Goal: Transaction & Acquisition: Purchase product/service

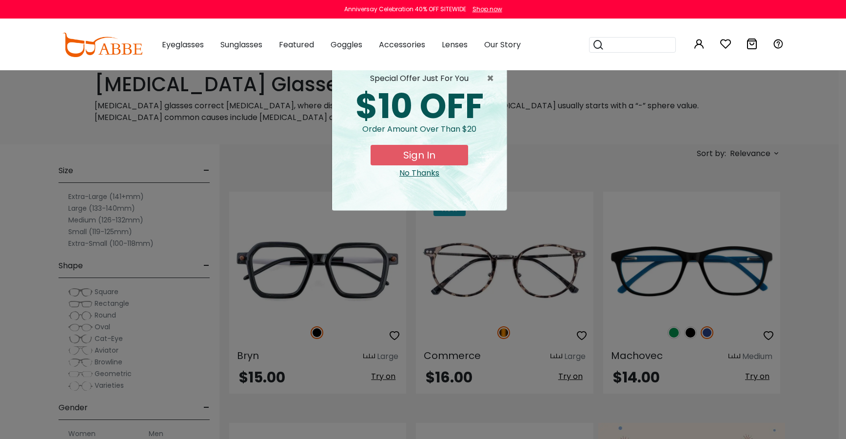
click at [454, 154] on div "× special offer just for you $10 OFF Order amount over than $20 Sign In No Than…" at bounding box center [423, 219] width 846 height 439
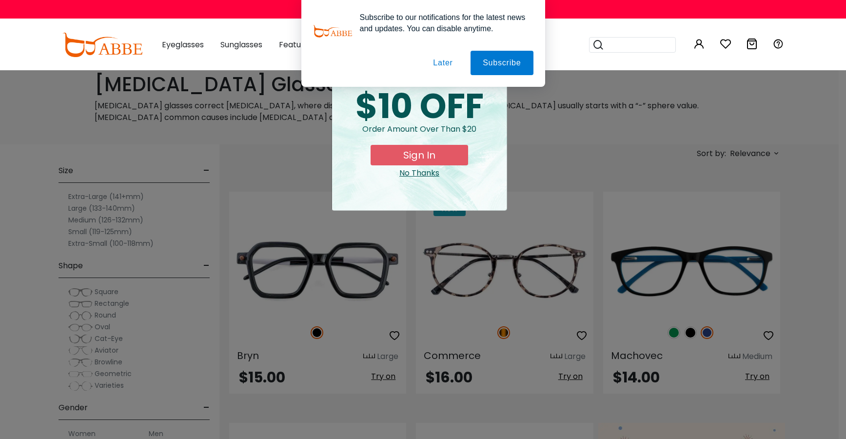
click at [454, 77] on div "Subscribe to our notifications for the latest news and updates. You can disable…" at bounding box center [423, 43] width 846 height 87
click at [439, 62] on button "Later" at bounding box center [443, 63] width 44 height 24
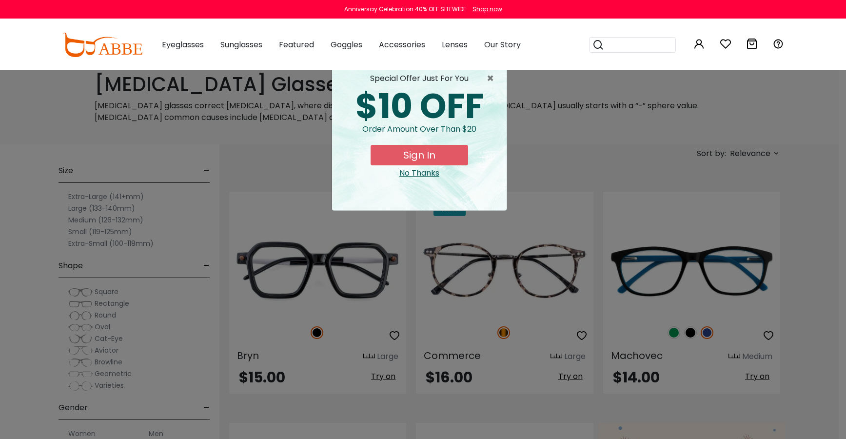
click at [433, 177] on div "No Thanks" at bounding box center [419, 173] width 159 height 12
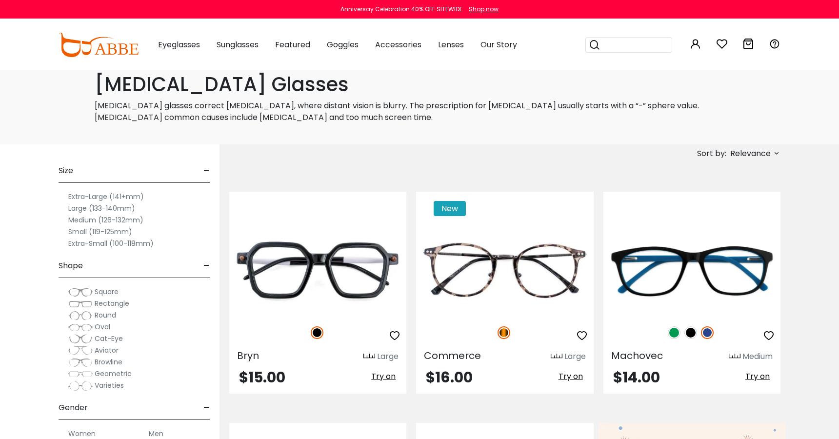
click at [114, 303] on span "Rectangle" at bounding box center [112, 303] width 35 height 10
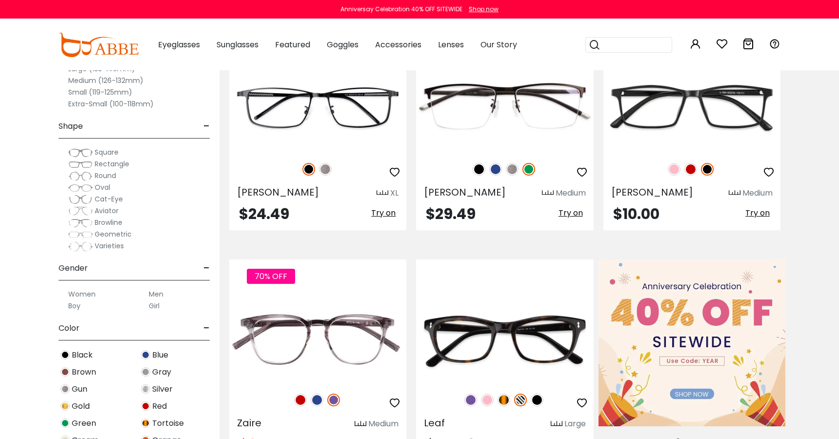
scroll to position [195, 0]
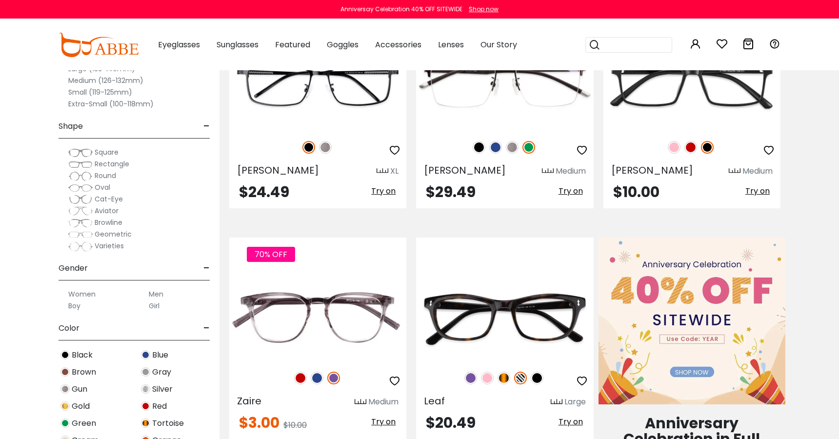
click at [89, 293] on label "Women" at bounding box center [81, 294] width 27 height 12
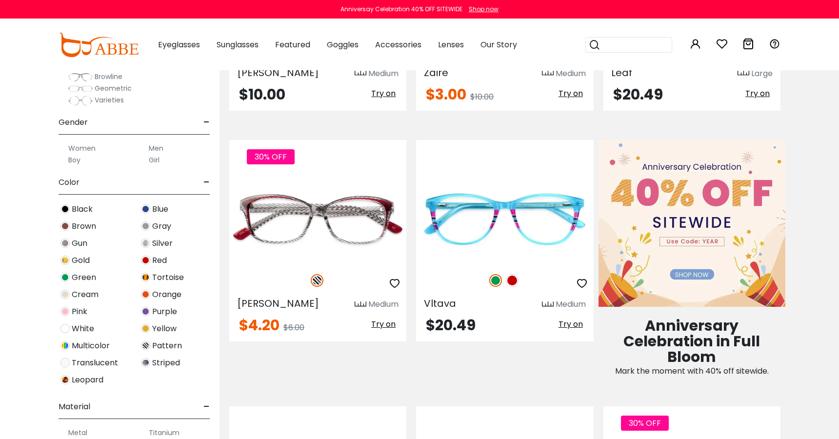
scroll to position [146, 0]
click at [81, 260] on span "Gold" at bounding box center [81, 260] width 18 height 12
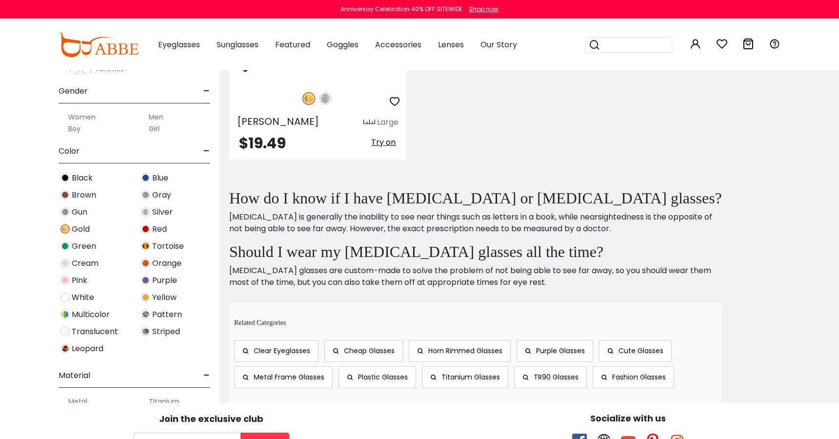
scroll to position [195, 0]
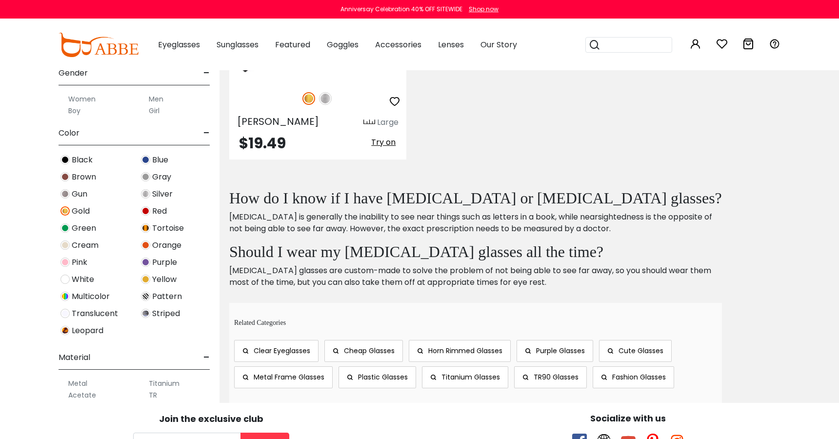
click at [83, 314] on span "Translucent" at bounding box center [95, 314] width 46 height 12
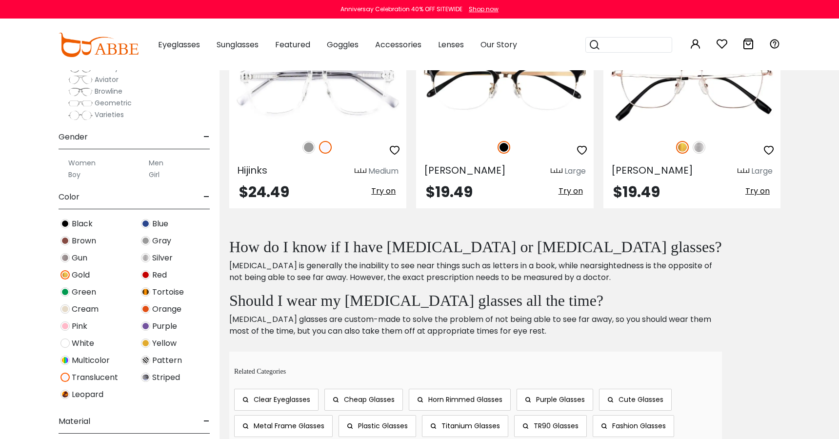
scroll to position [146, 0]
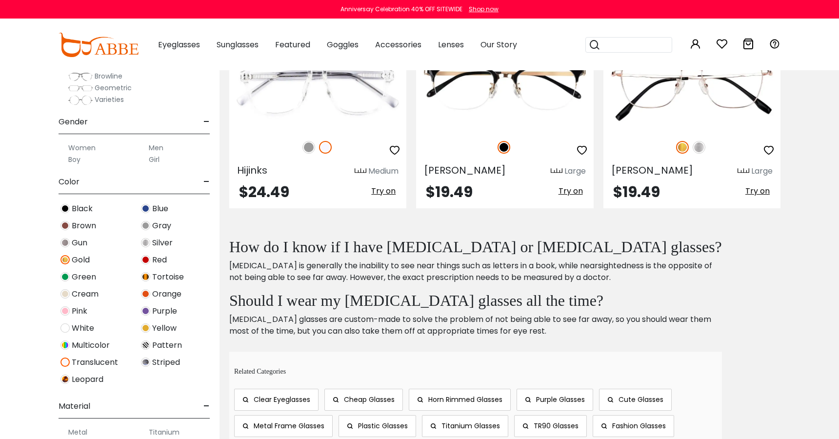
click at [156, 209] on span "Blue" at bounding box center [160, 209] width 16 height 12
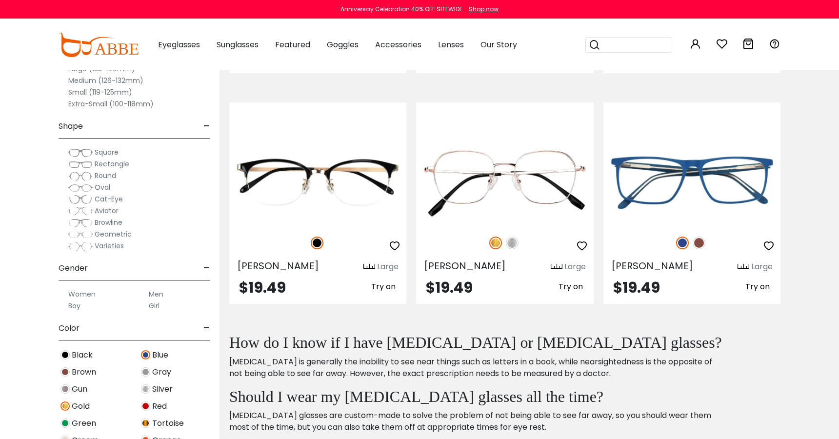
scroll to position [341, 0]
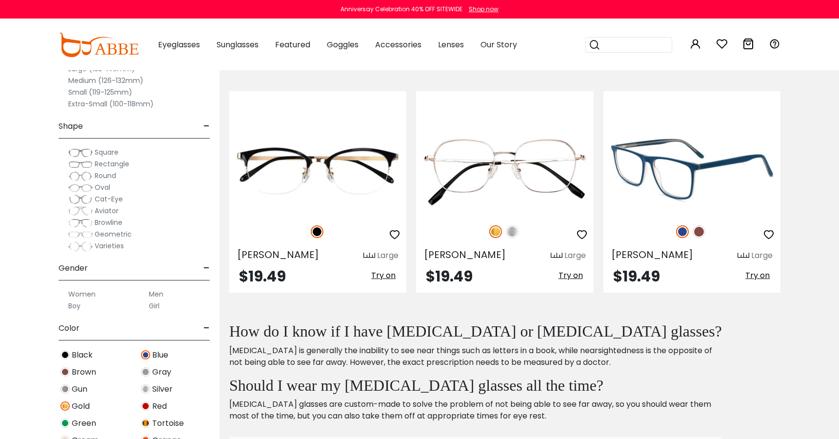
click at [751, 274] on span "Try on" at bounding box center [757, 275] width 24 height 11
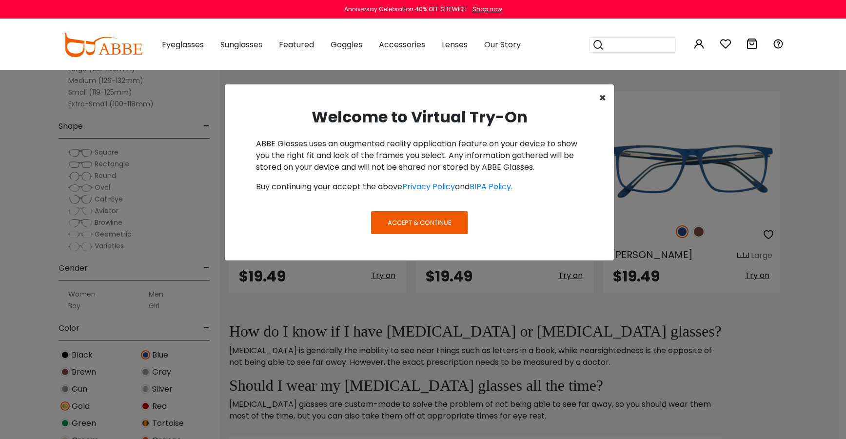
click at [604, 99] on span "×" at bounding box center [602, 98] width 7 height 16
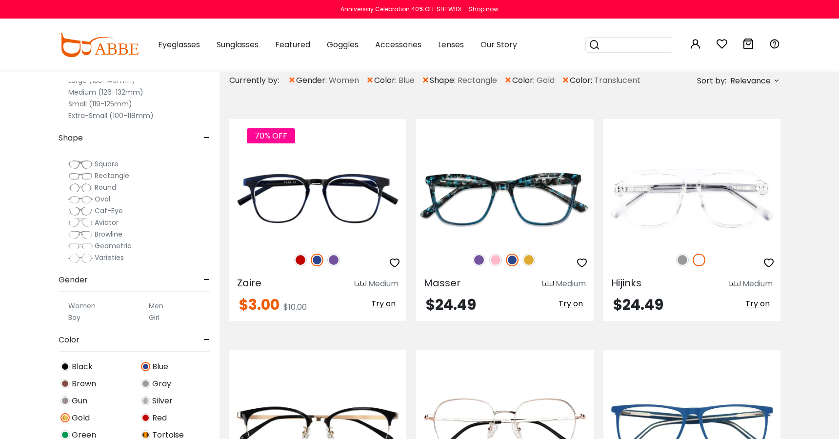
scroll to position [0, 0]
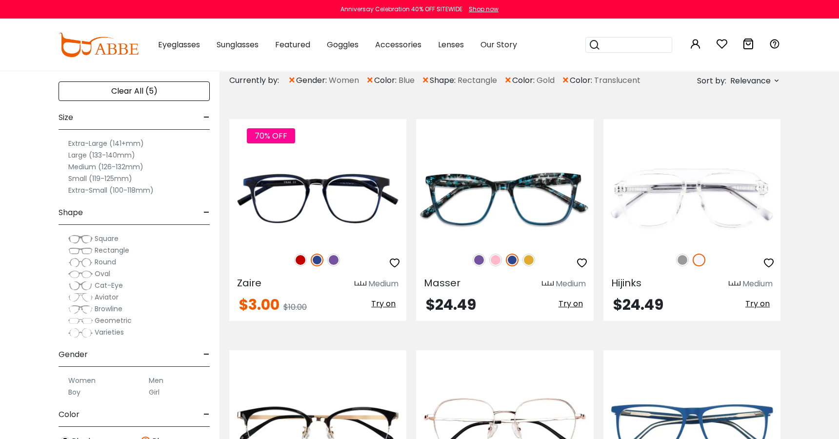
click at [826, 241] on section "Currently by: × gender: Women × color: Blue × shape: Rectangle × color: Gold ×" at bounding box center [528, 434] width 619 height 724
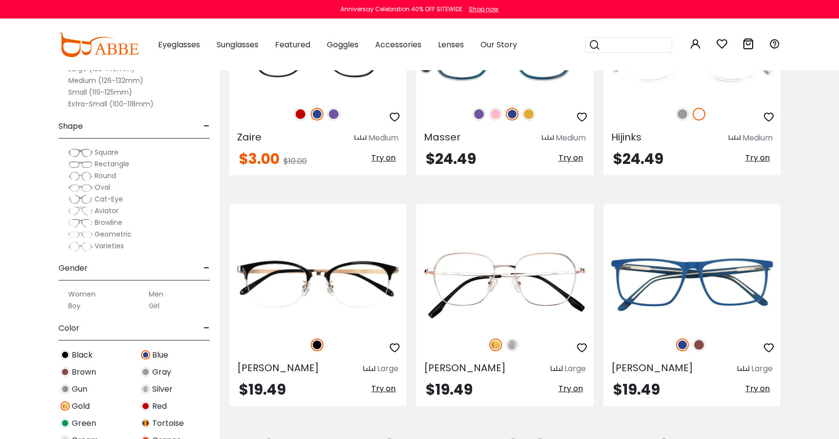
scroll to position [229, 0]
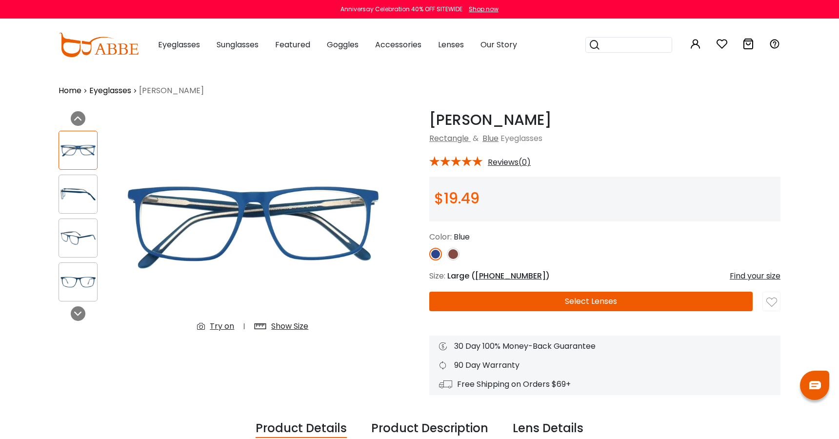
click at [77, 188] on img at bounding box center [78, 194] width 38 height 19
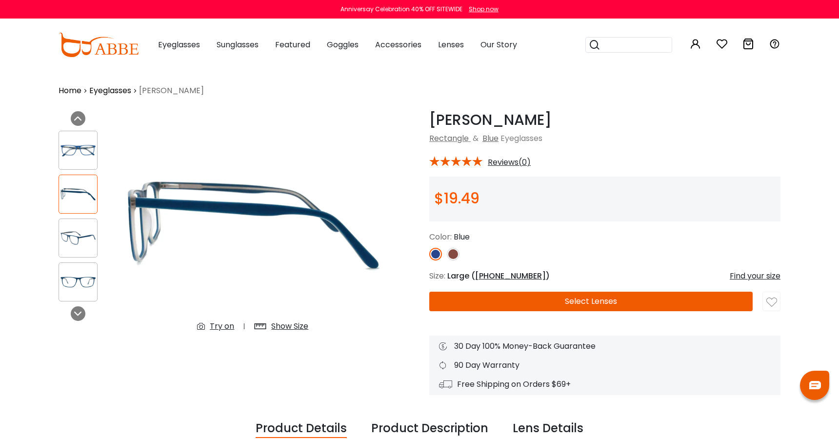
click at [76, 234] on img at bounding box center [78, 238] width 38 height 19
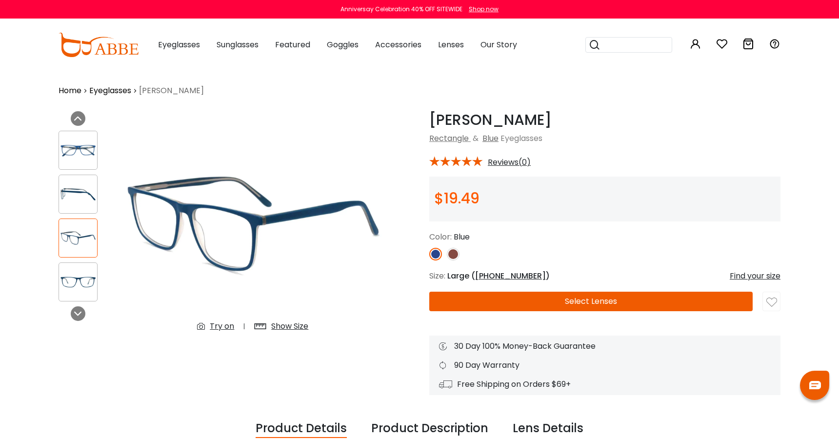
click at [77, 277] on img at bounding box center [78, 282] width 38 height 19
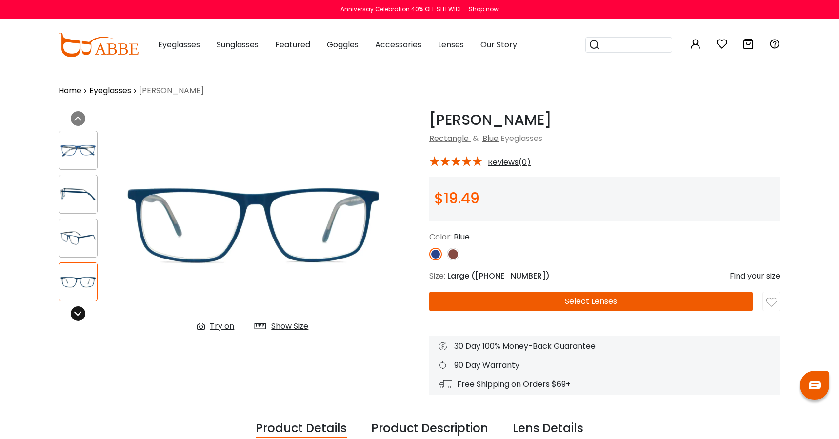
click at [79, 315] on icon at bounding box center [78, 314] width 8 height 8
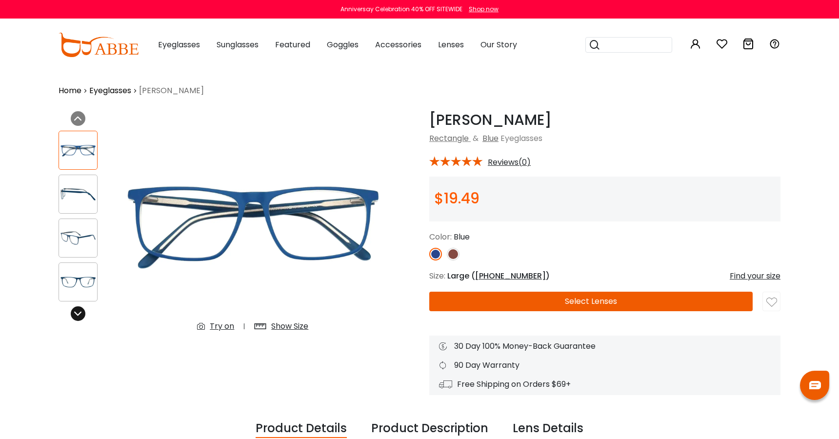
click at [79, 315] on icon at bounding box center [78, 314] width 8 height 8
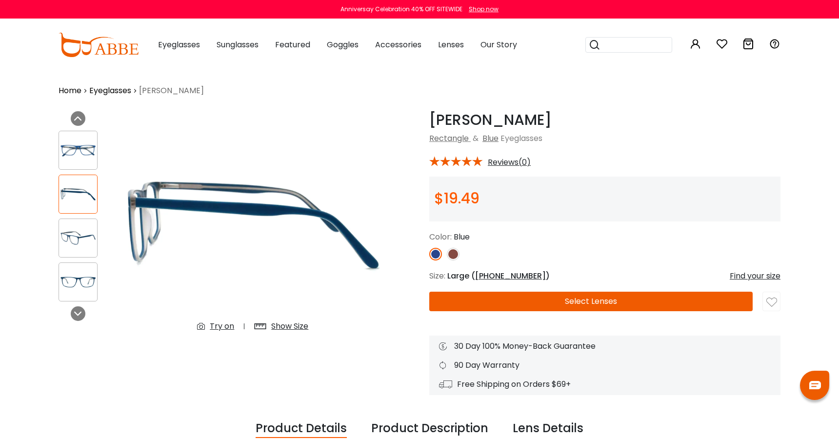
drag, startPoint x: 79, startPoint y: 315, endPoint x: 284, endPoint y: 329, distance: 205.3
click at [284, 329] on div "Show Size" at bounding box center [289, 326] width 37 height 12
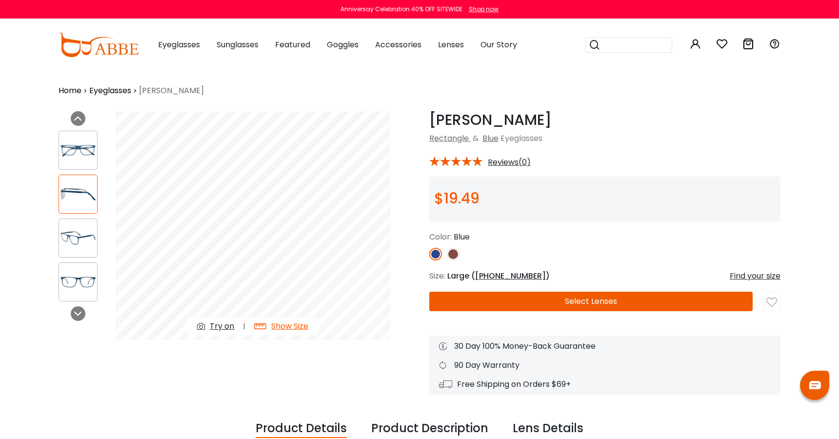
click at [760, 274] on div "Find your size" at bounding box center [754, 276] width 51 height 12
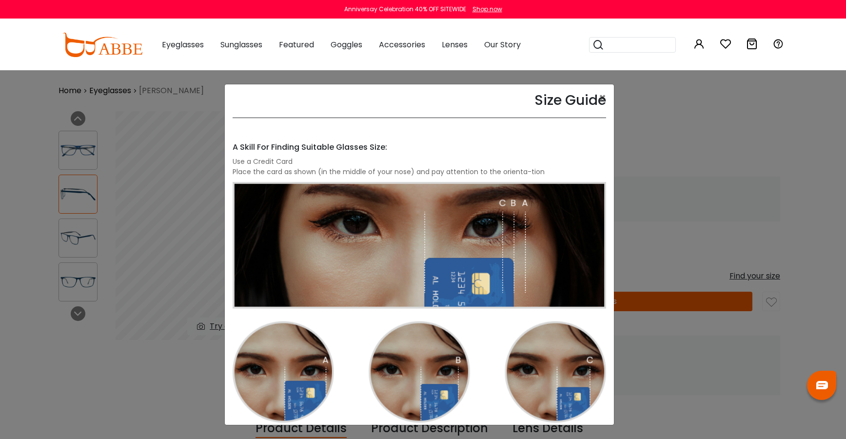
click at [743, 183] on div "Size Guide × A Skill For Finding Suitable Glasses Size: Use a Credit Card Place…" at bounding box center [423, 219] width 846 height 439
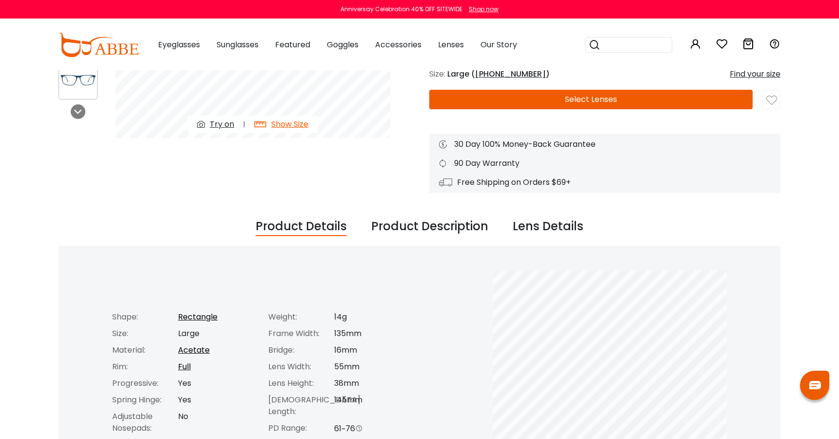
scroll to position [195, 0]
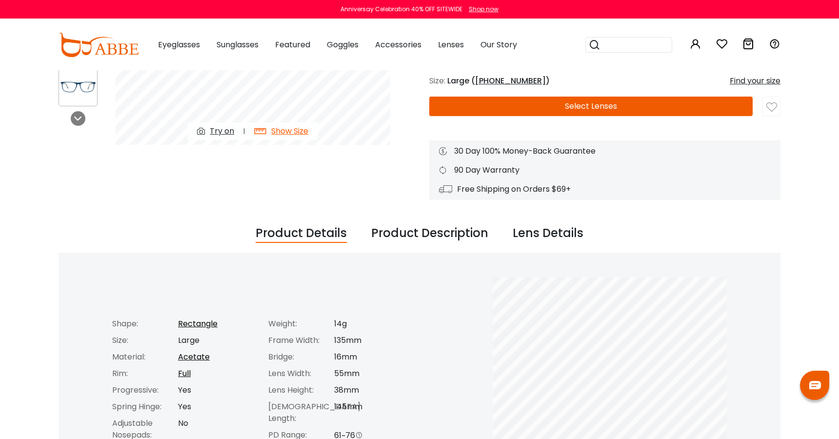
click at [457, 234] on div "Product Description" at bounding box center [429, 233] width 117 height 19
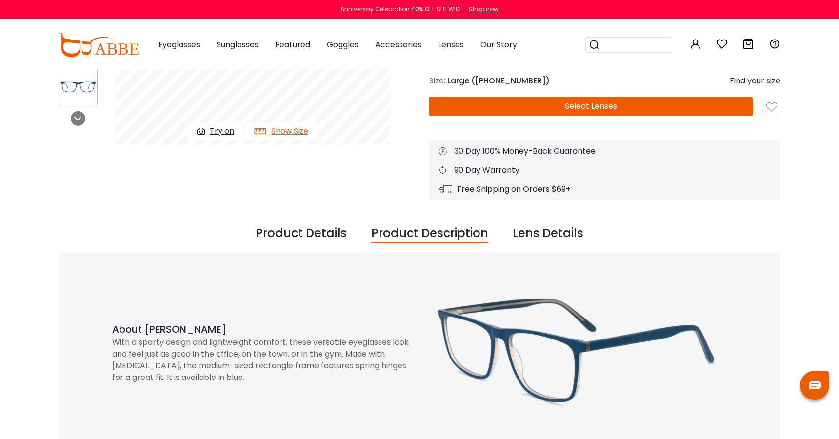
click at [574, 234] on div "Lens Details" at bounding box center [547, 233] width 71 height 19
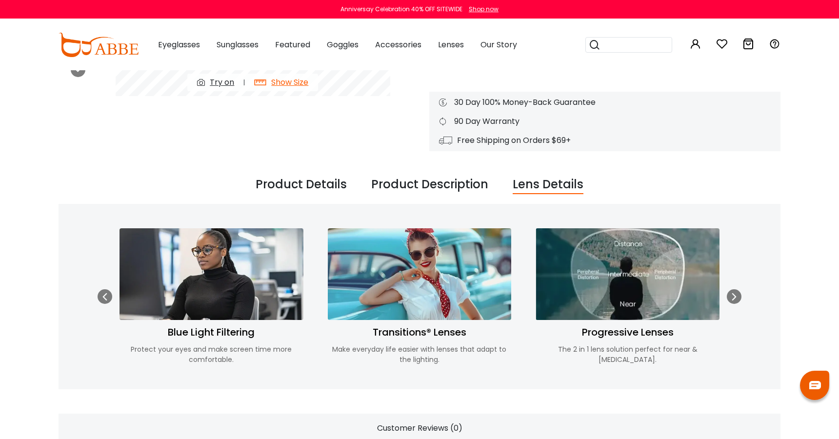
scroll to position [293, 0]
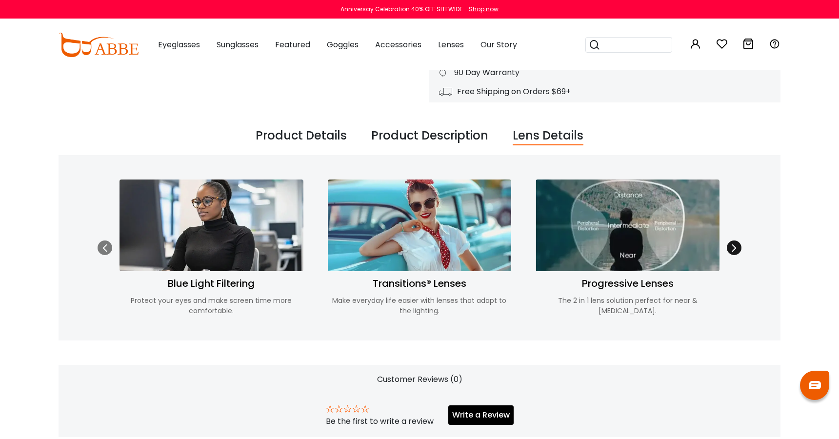
click at [733, 248] on icon at bounding box center [734, 248] width 8 height 8
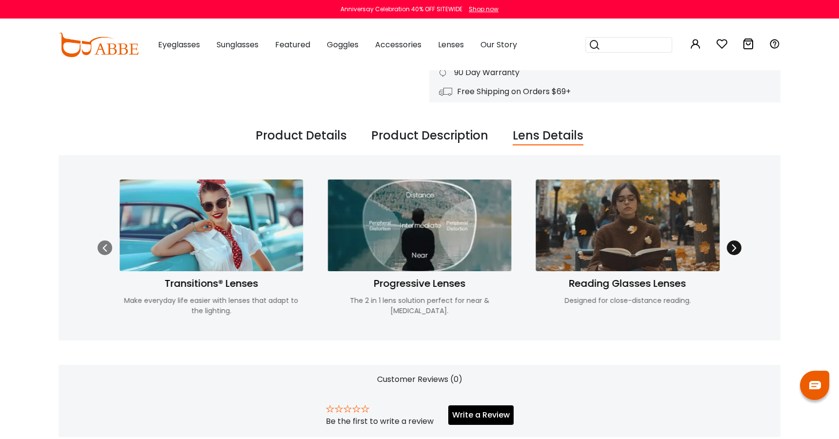
click at [733, 248] on icon at bounding box center [734, 248] width 8 height 8
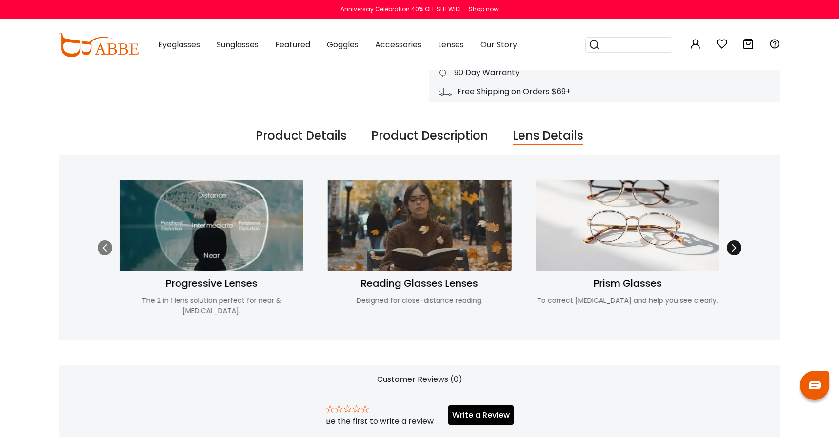
click at [733, 248] on icon at bounding box center [734, 248] width 8 height 8
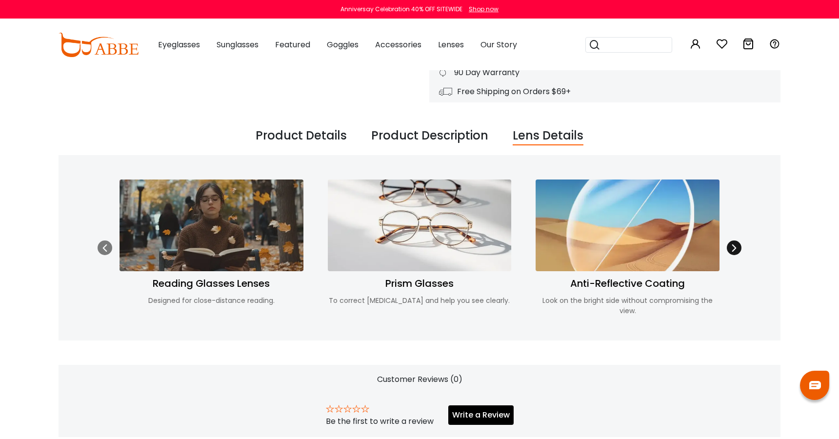
click at [733, 248] on icon at bounding box center [734, 248] width 8 height 8
click at [105, 249] on icon at bounding box center [105, 248] width 8 height 8
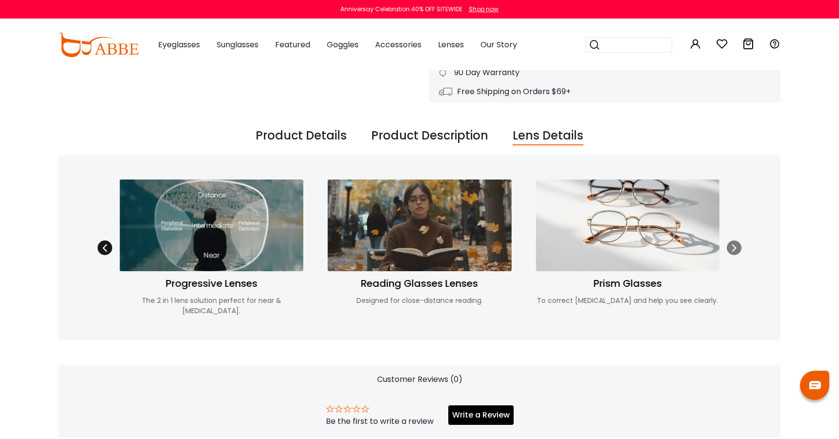
click at [105, 249] on icon at bounding box center [105, 248] width 8 height 8
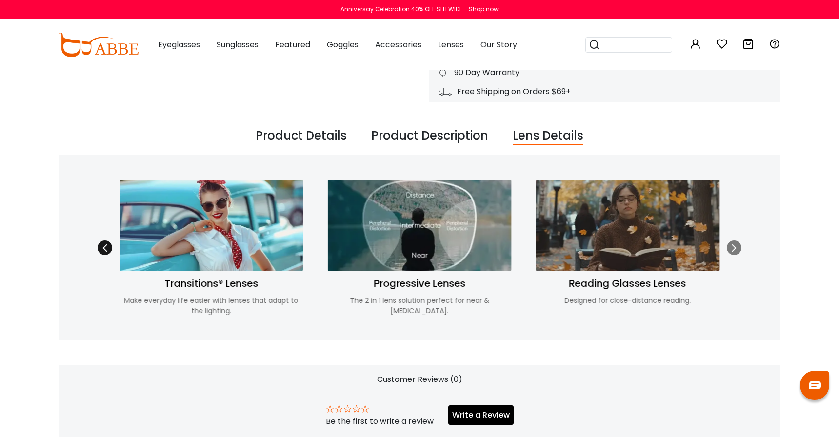
click at [105, 249] on icon at bounding box center [105, 248] width 8 height 8
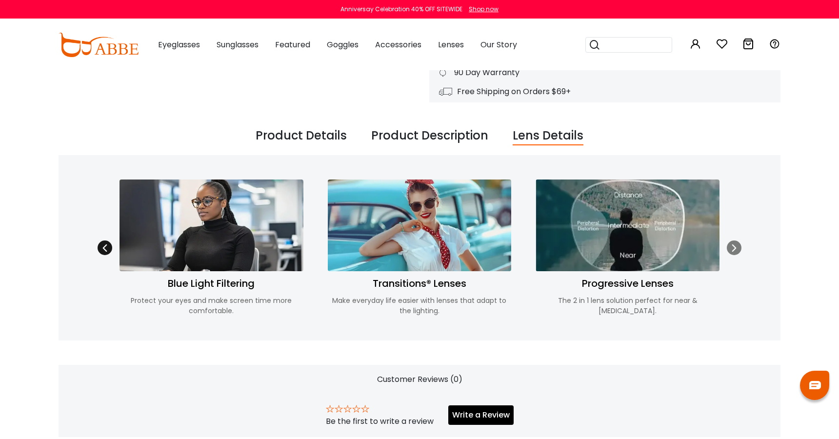
click at [106, 249] on icon at bounding box center [105, 248] width 8 height 8
click at [102, 248] on icon at bounding box center [105, 248] width 8 height 8
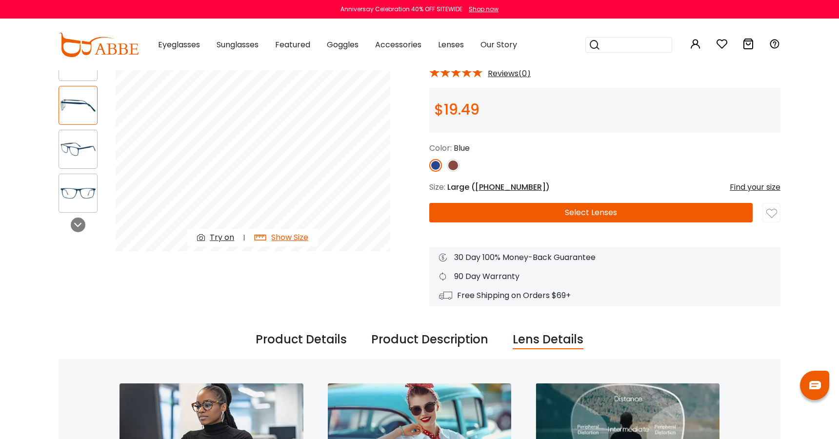
scroll to position [49, 0]
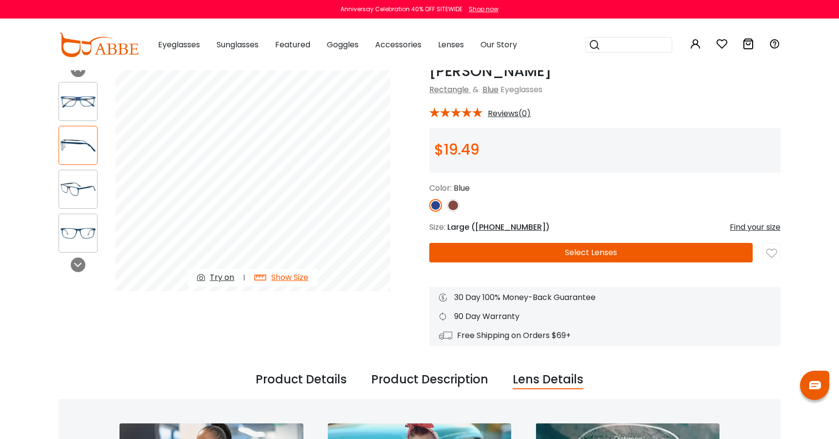
click at [595, 254] on button "Select Lenses" at bounding box center [590, 253] width 323 height 20
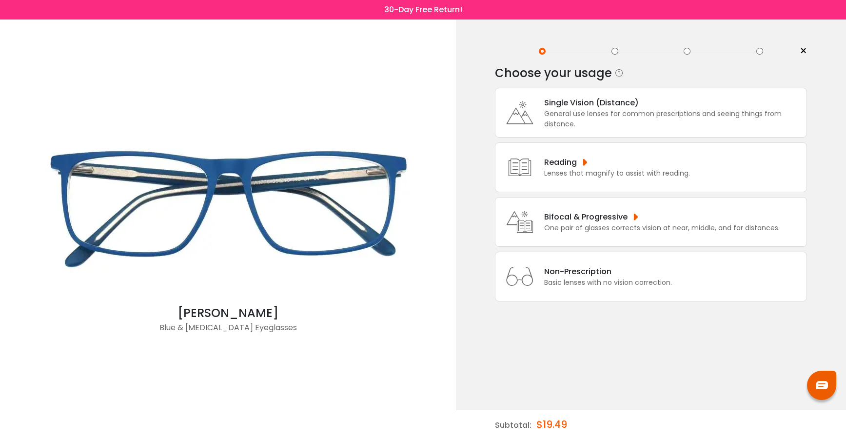
click at [578, 103] on div "Single Vision (Distance)" at bounding box center [672, 103] width 257 height 12
